Goal: Task Accomplishment & Management: Manage account settings

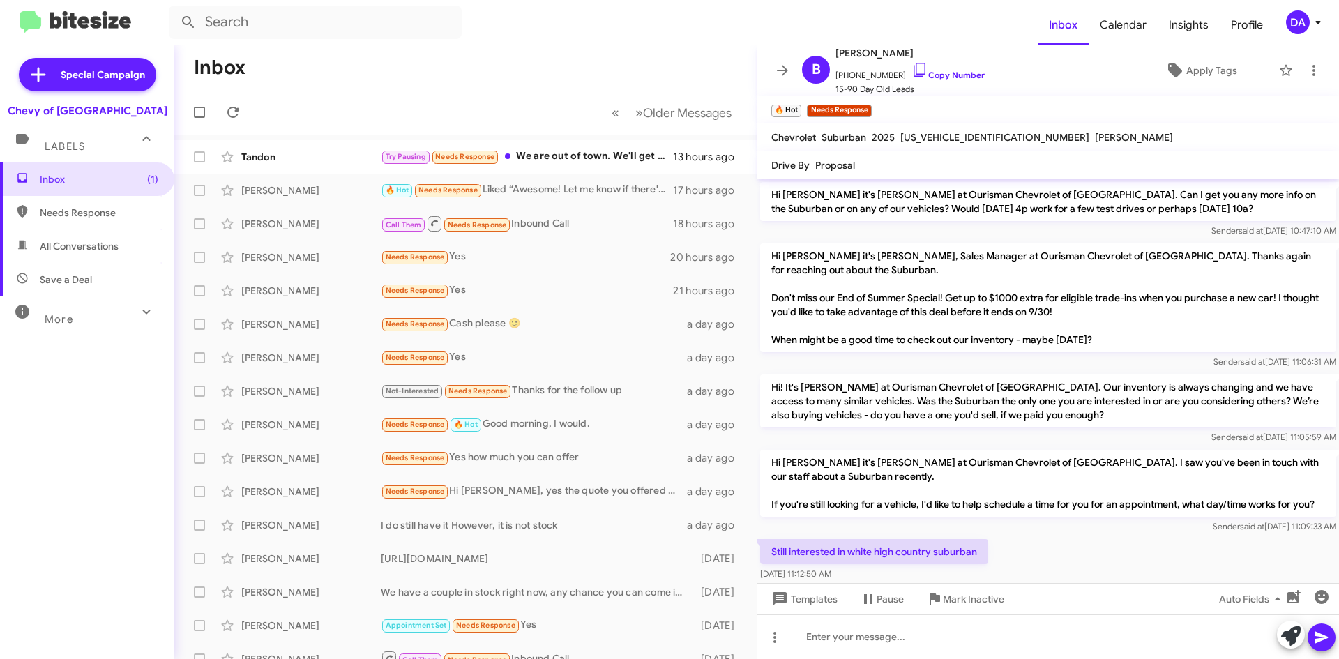
scroll to position [726, 0]
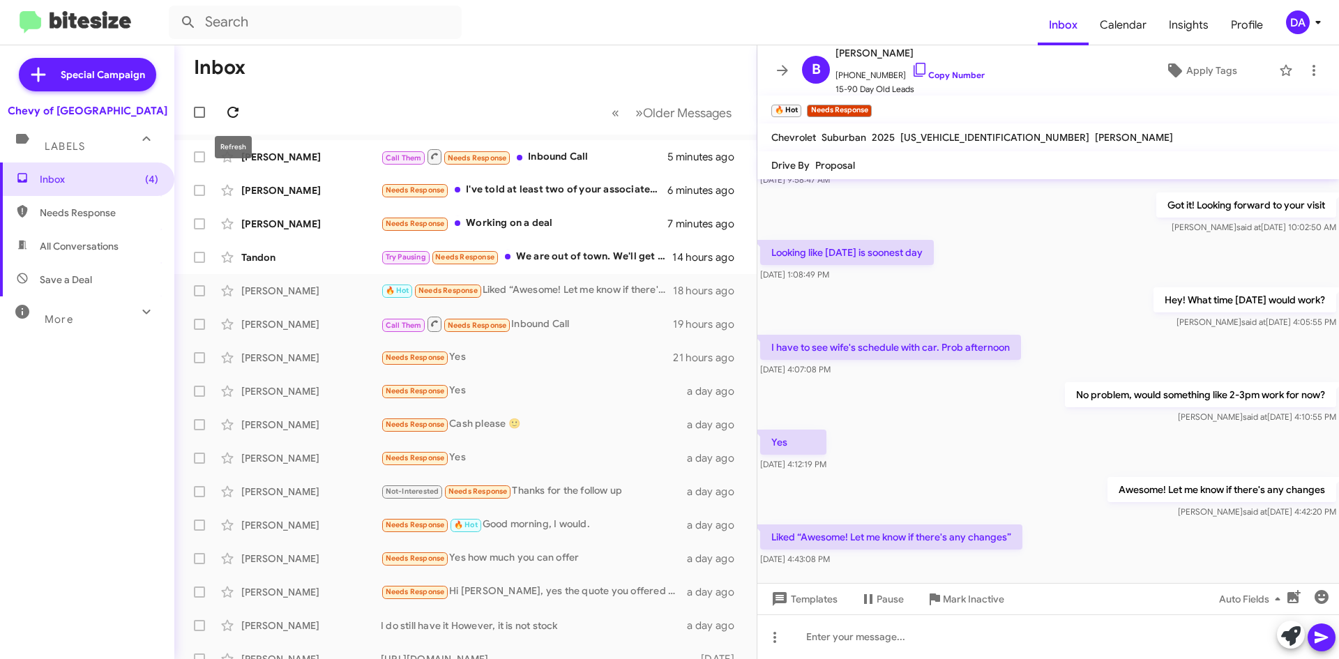
click at [234, 116] on icon at bounding box center [232, 112] width 17 height 17
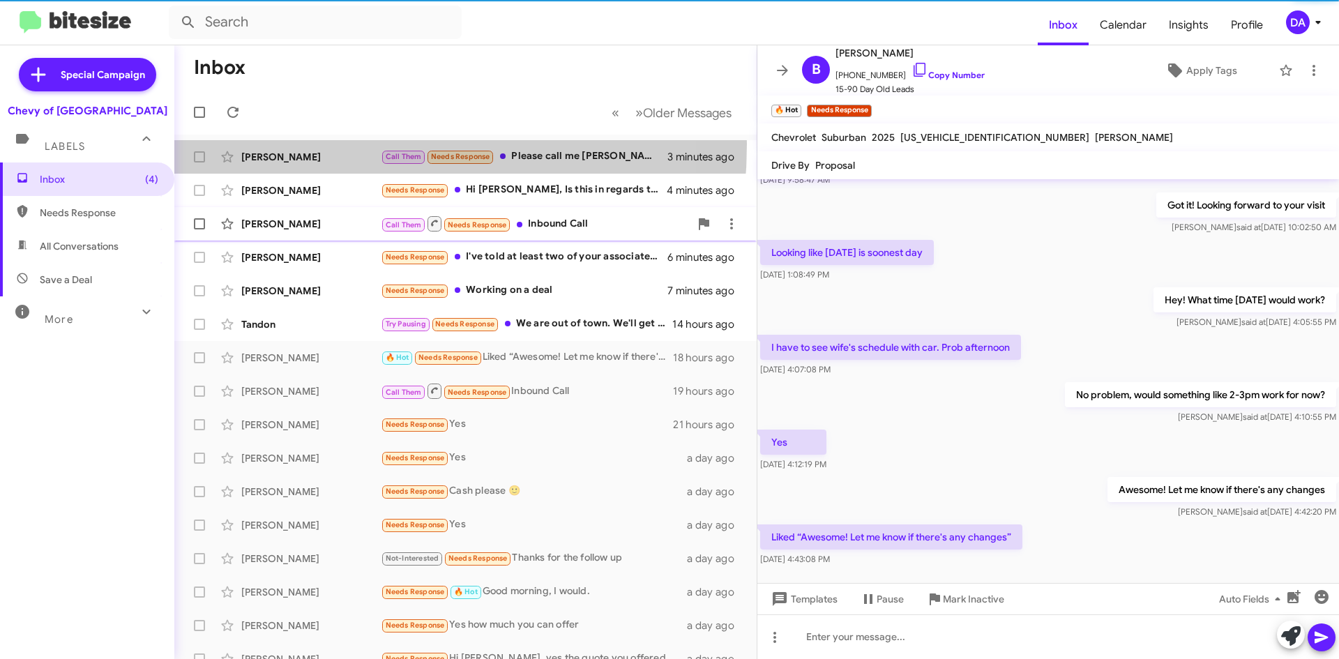
click at [278, 144] on div "[PERSON_NAME] Call Them Needs Response Please call me [PERSON_NAME]. 3 minutes …" at bounding box center [465, 157] width 560 height 28
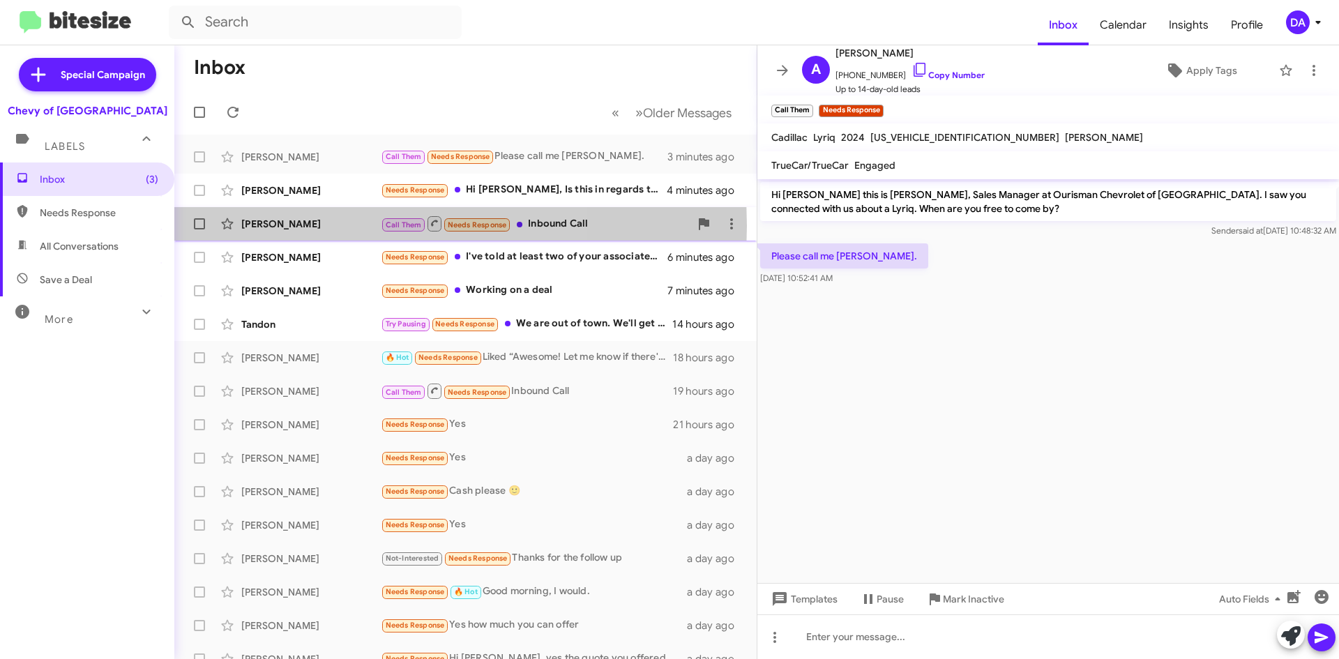
click at [312, 226] on div "[PERSON_NAME]" at bounding box center [310, 224] width 139 height 14
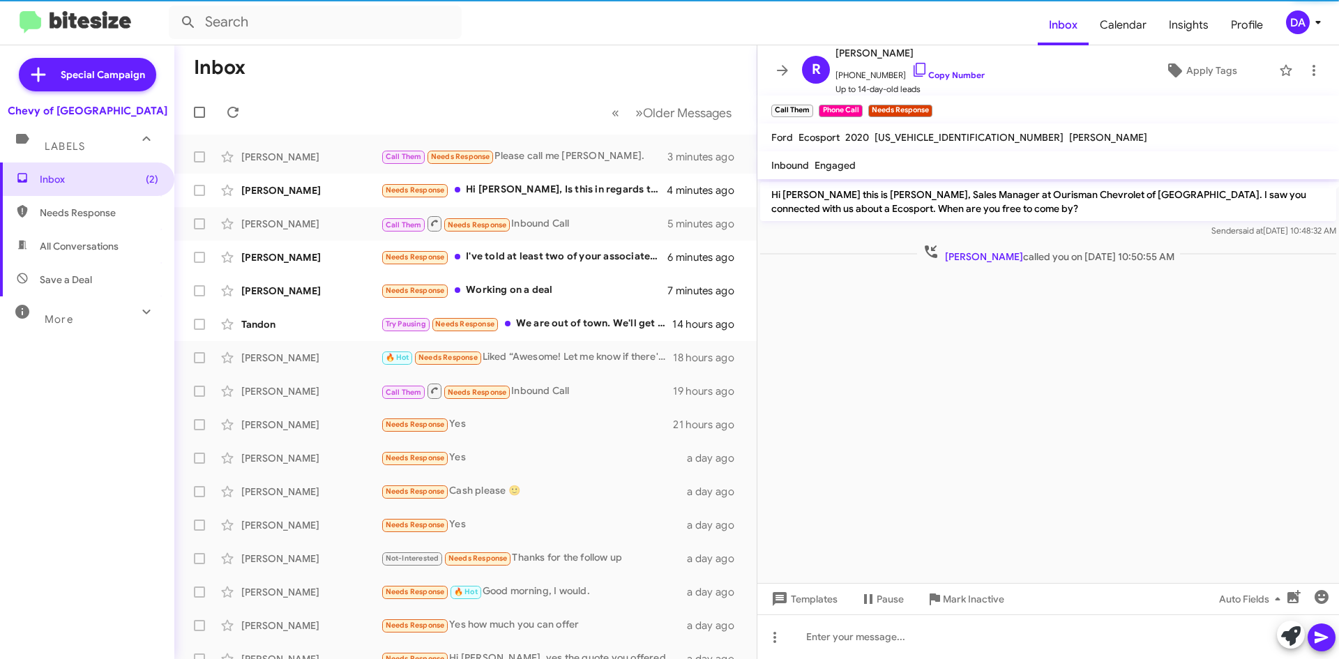
click at [897, 136] on span "[US_VEHICLE_IDENTIFICATION_NUMBER]" at bounding box center [968, 137] width 189 height 13
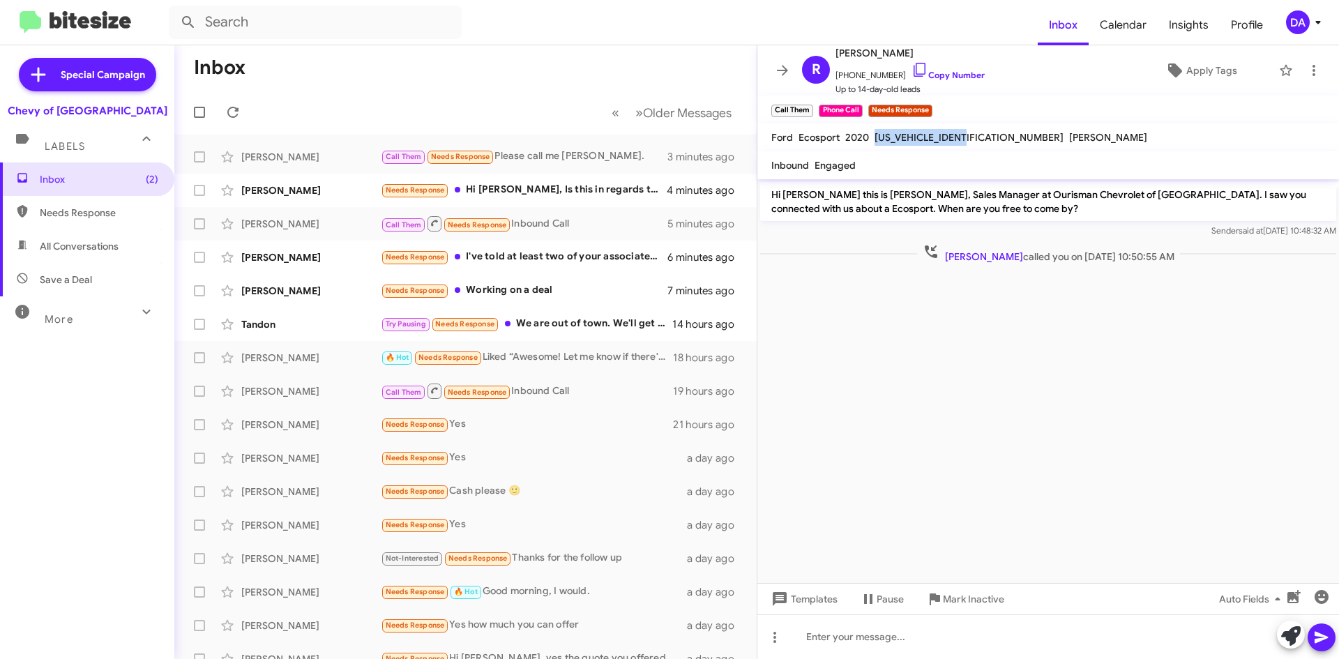
click at [897, 136] on span "[US_VEHICLE_IDENTIFICATION_NUMBER]" at bounding box center [968, 137] width 189 height 13
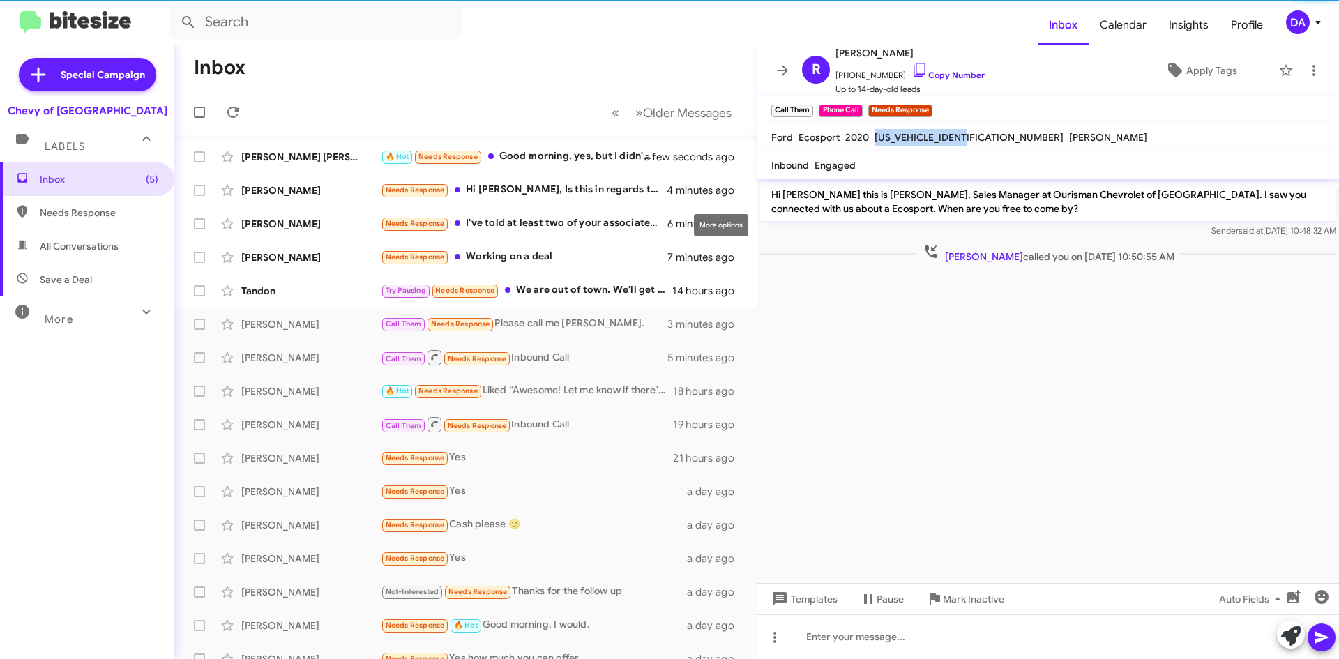
copy span "[US_VEHICLE_IDENTIFICATION_NUMBER]"
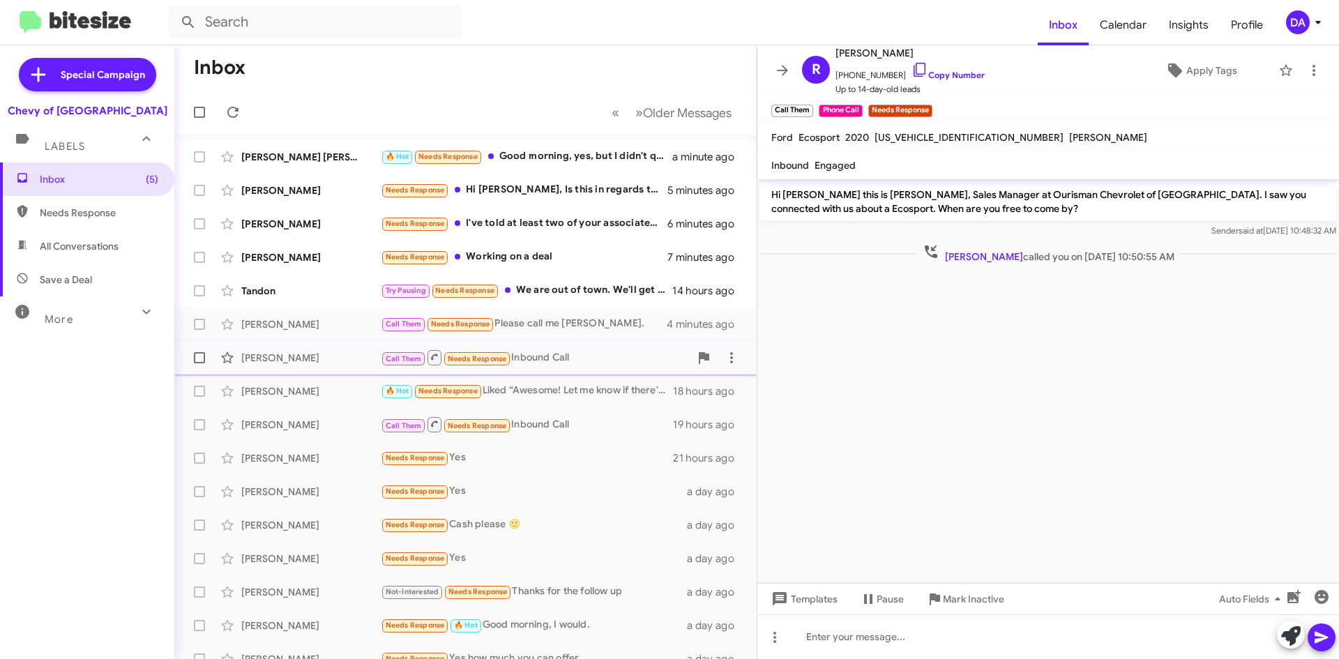
click at [318, 365] on div "[PERSON_NAME] Call Them Needs Response Inbound Call 6 minutes ago" at bounding box center [465, 358] width 560 height 28
click at [964, 597] on span "Mark Inactive" at bounding box center [973, 598] width 61 height 25
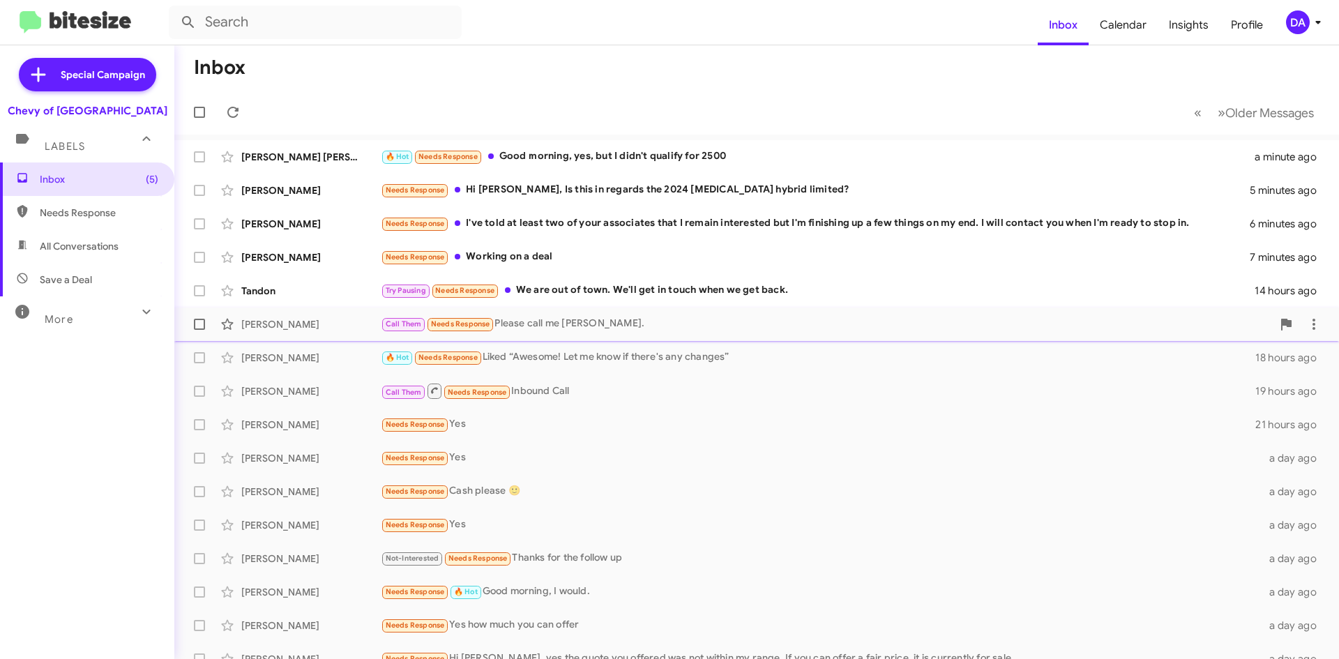
click at [382, 325] on small "Call Them" at bounding box center [403, 324] width 43 height 13
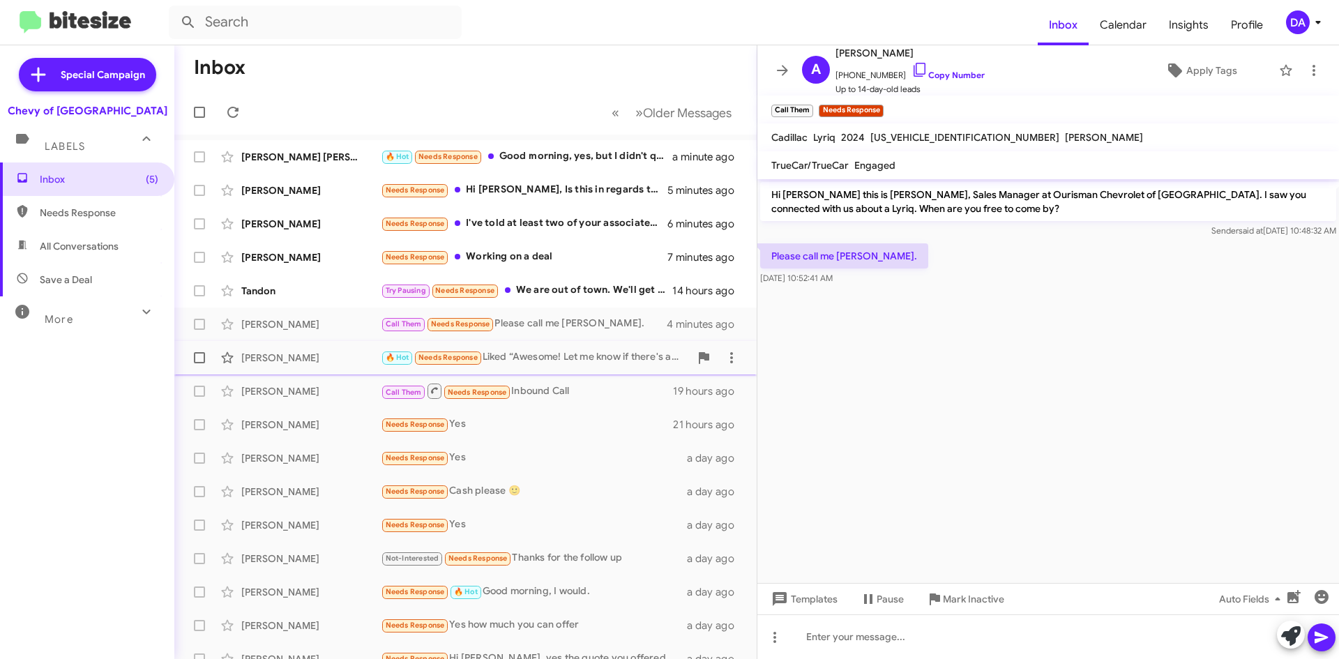
click at [485, 360] on div "🔥 Hot Needs Response Liked “Awesome! Let me know if there's any changes”" at bounding box center [535, 357] width 309 height 16
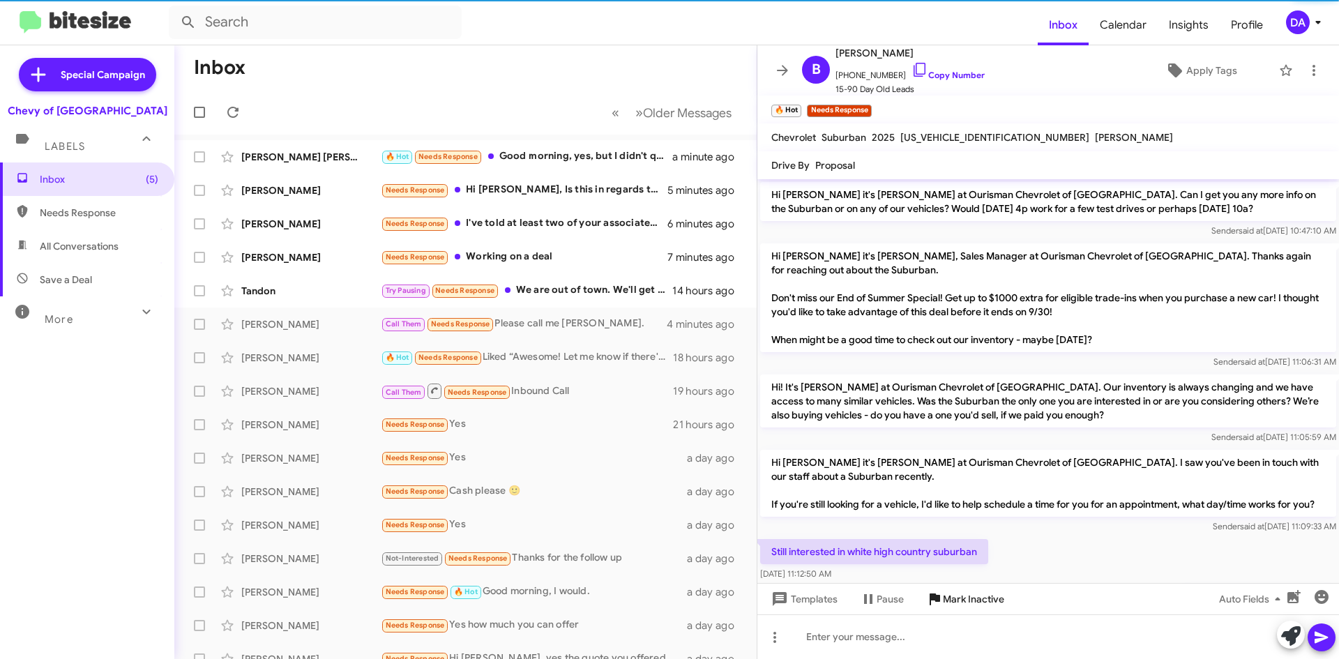
scroll to position [809, 0]
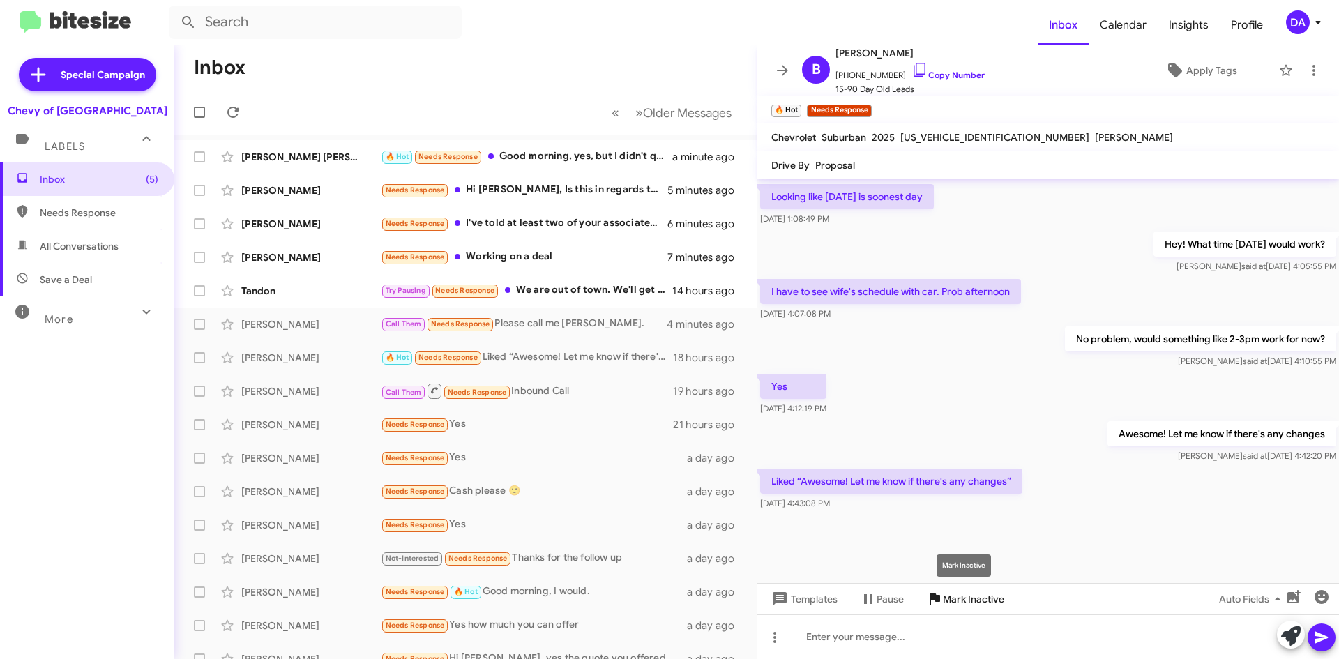
click at [970, 601] on span "Mark Inactive" at bounding box center [973, 598] width 61 height 25
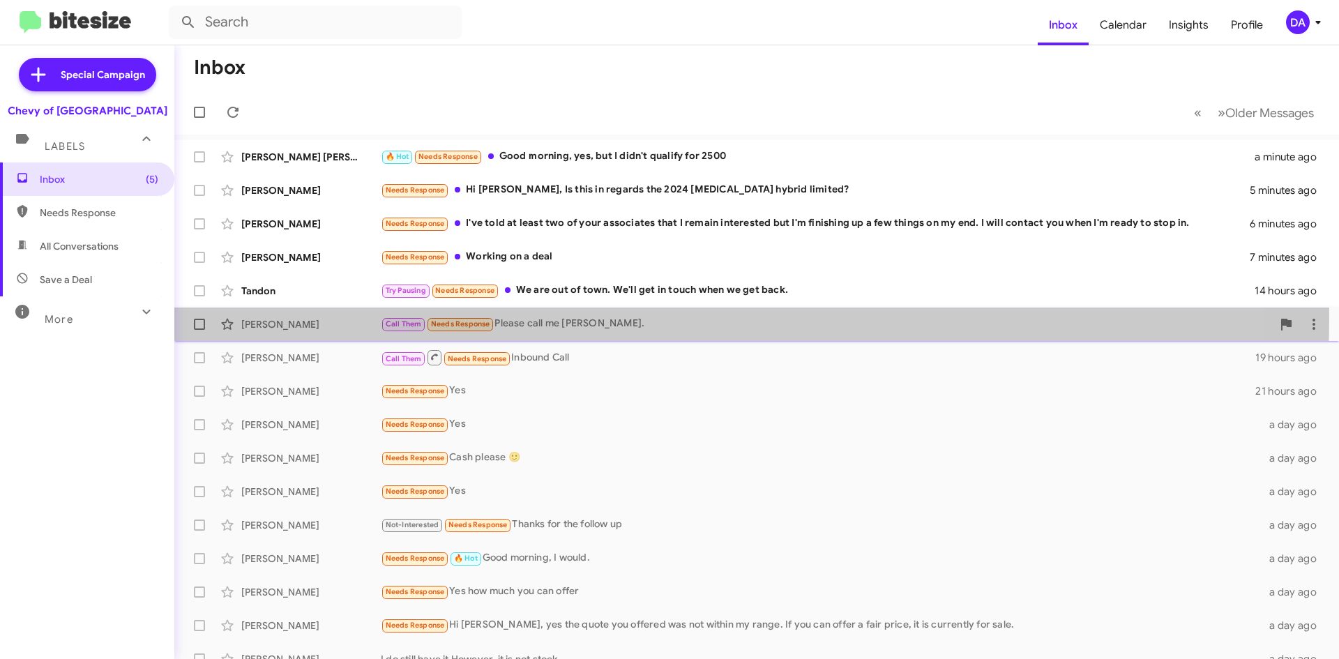
click at [587, 319] on div "Call Them Needs Response Please call me [PERSON_NAME]." at bounding box center [826, 324] width 891 height 16
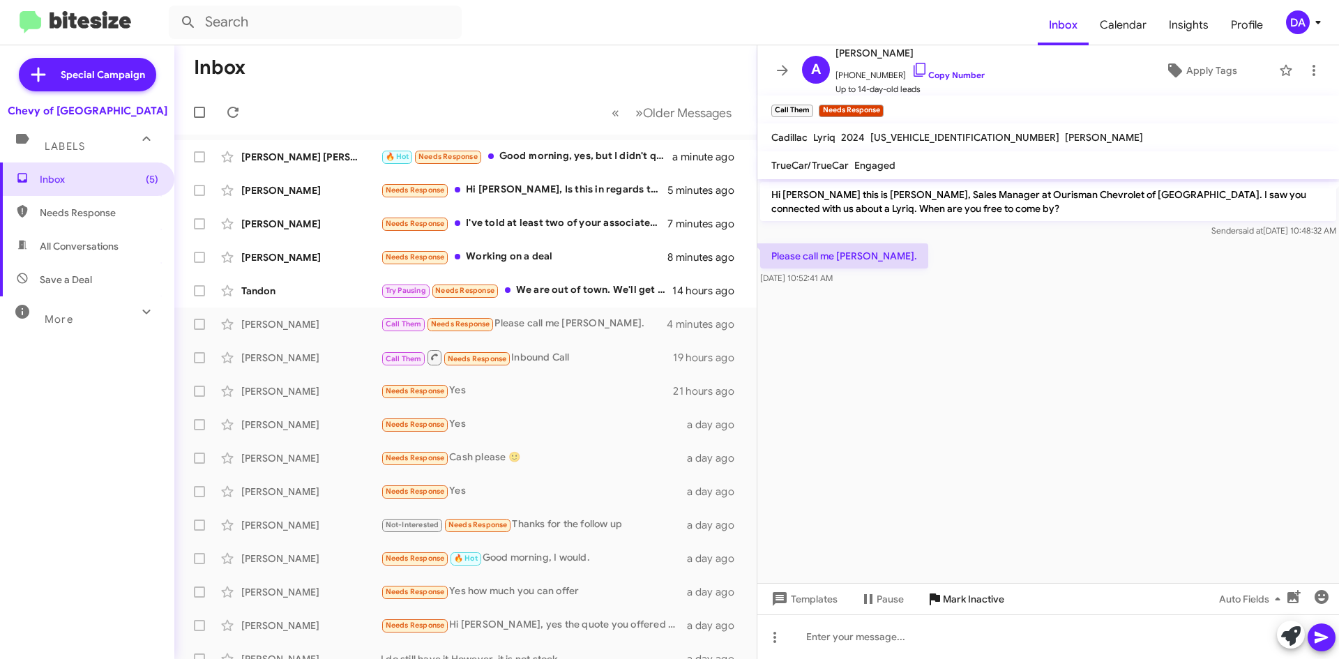
click at [962, 602] on span "Mark Inactive" at bounding box center [973, 598] width 61 height 25
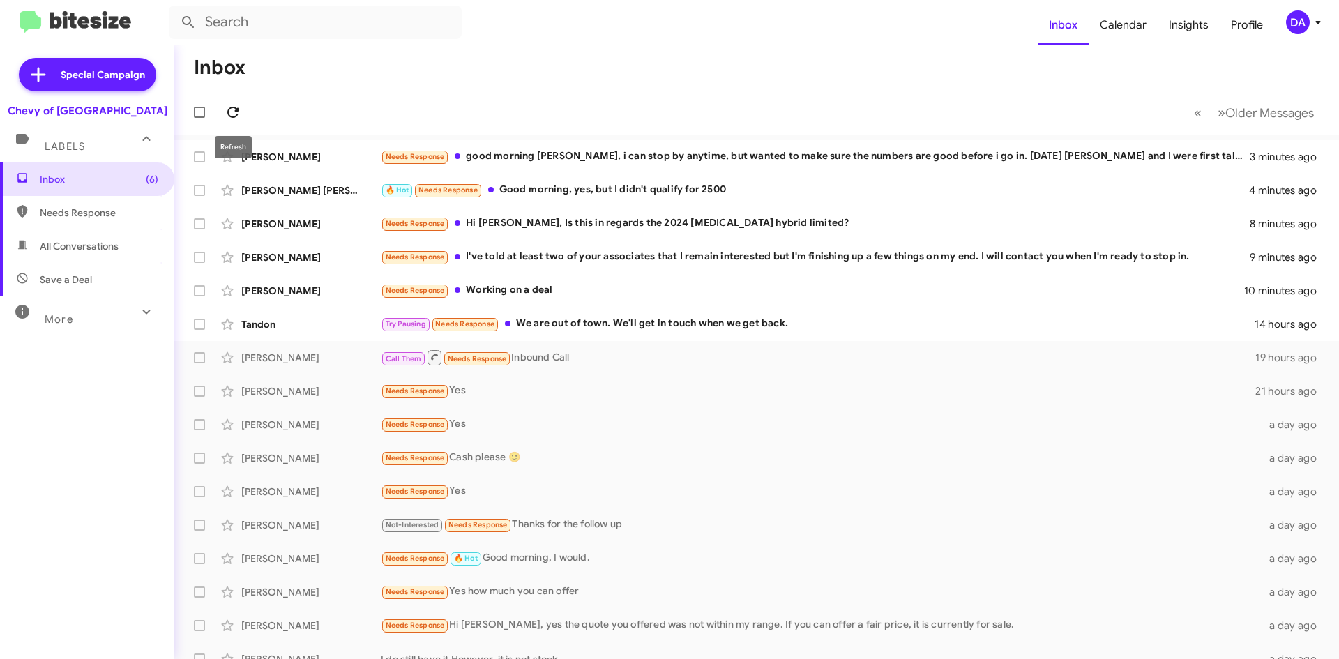
click at [228, 112] on icon at bounding box center [232, 112] width 11 height 11
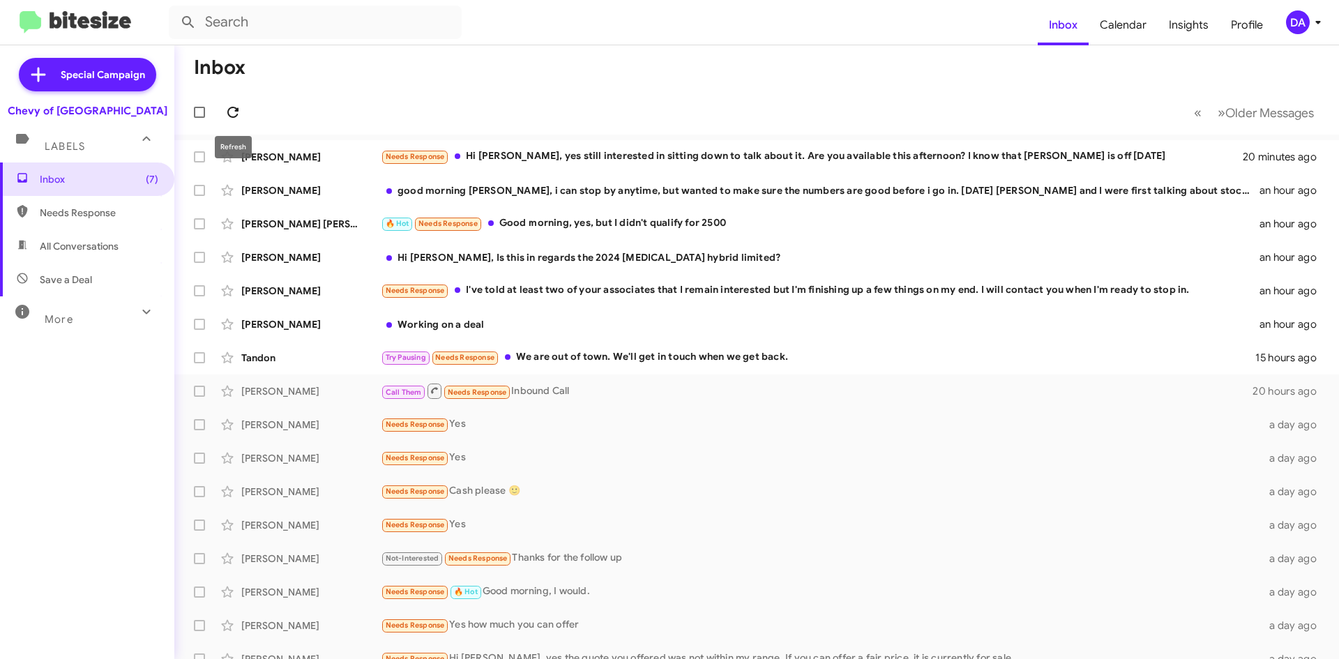
click at [242, 114] on span at bounding box center [233, 112] width 28 height 17
